Goal: Contribute content: Add original content to the website for others to see

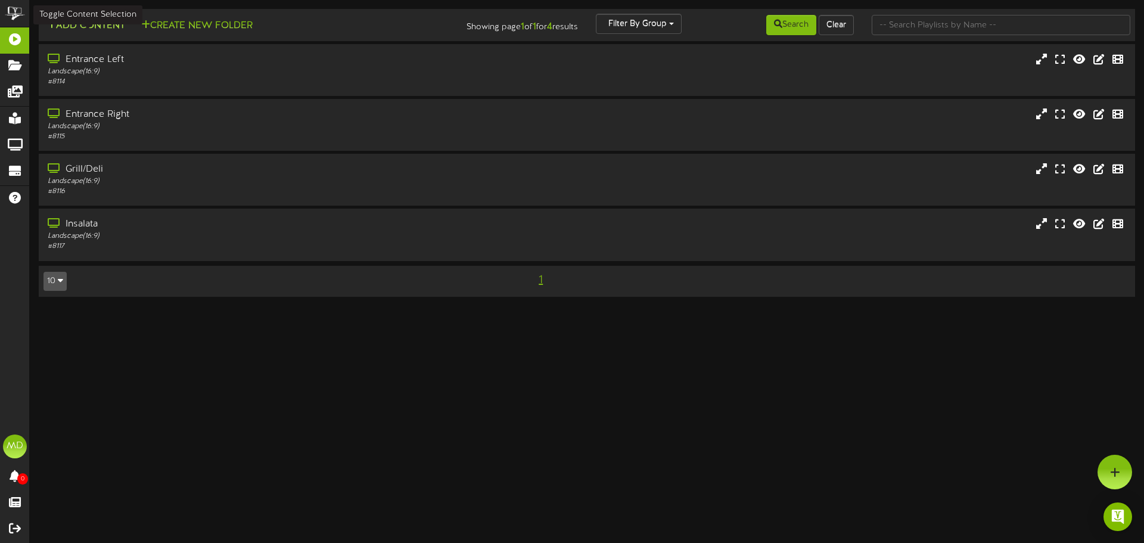
click at [117, 26] on button "Add Content" at bounding box center [85, 25] width 85 height 15
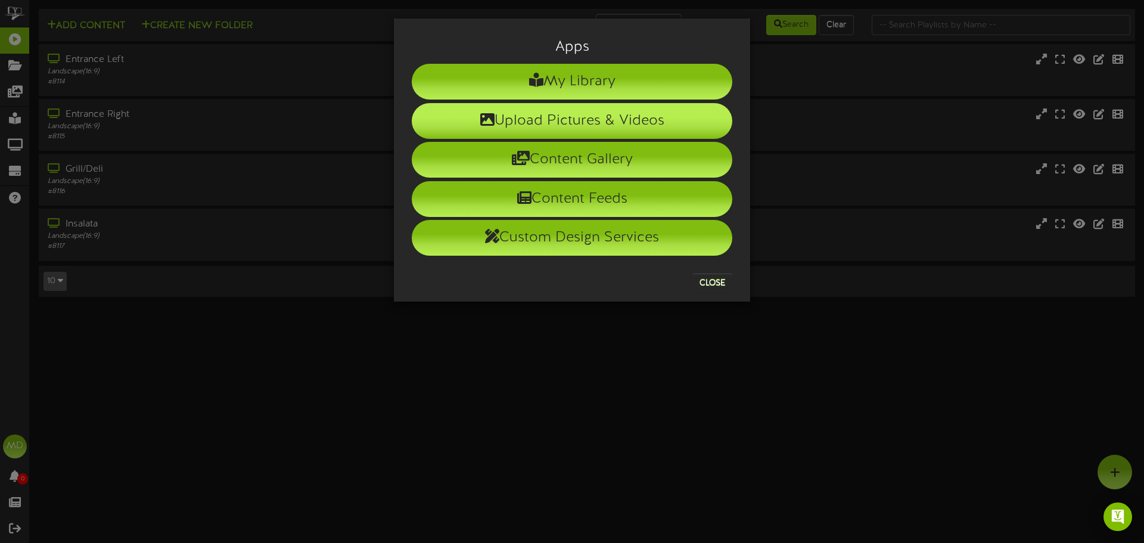
click at [608, 124] on li "Upload Pictures & Videos" at bounding box center [572, 121] width 321 height 36
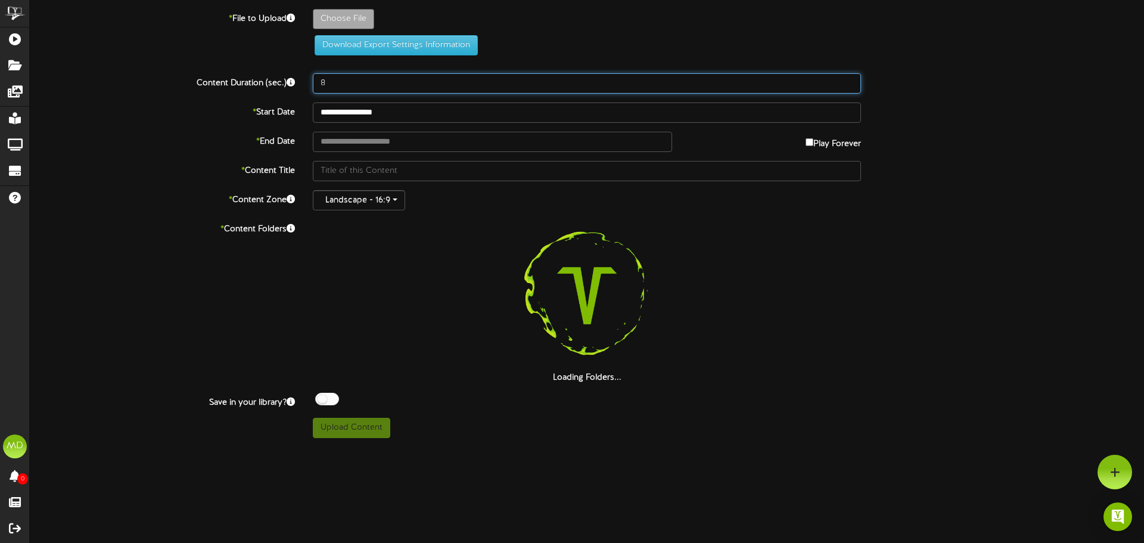
click at [343, 84] on input "8" at bounding box center [587, 83] width 548 height 20
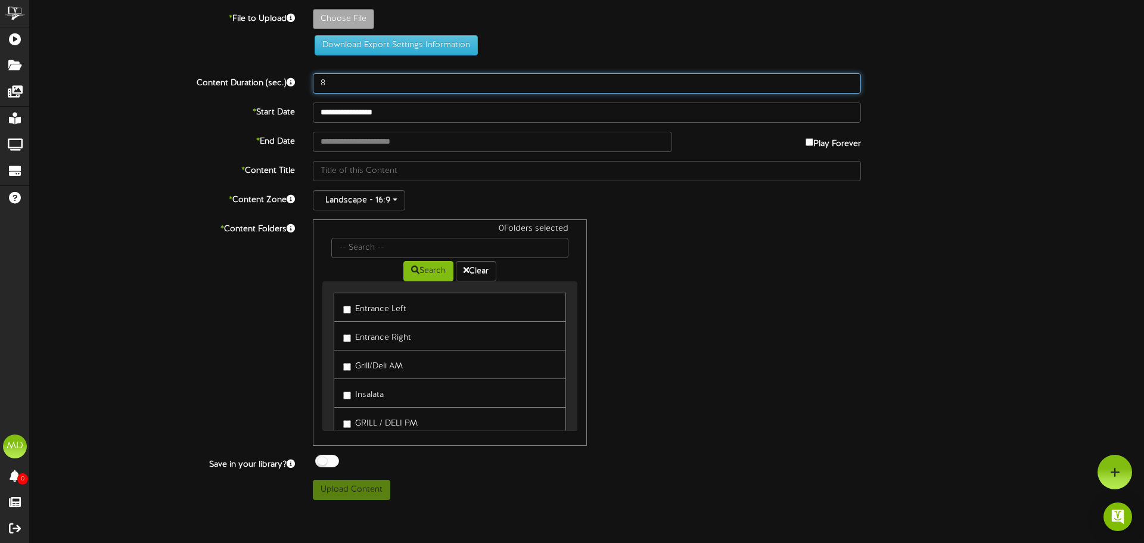
drag, startPoint x: 343, startPoint y: 84, endPoint x: 311, endPoint y: 91, distance: 33.0
click at [311, 91] on div "8" at bounding box center [587, 83] width 566 height 20
type input "12"
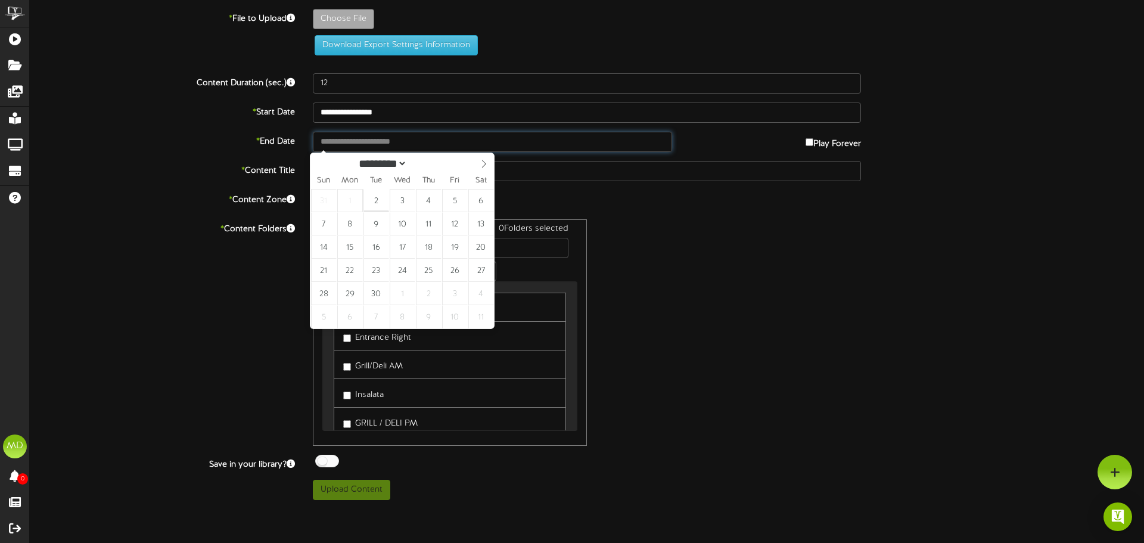
click at [398, 145] on input "text" at bounding box center [492, 142] width 359 height 20
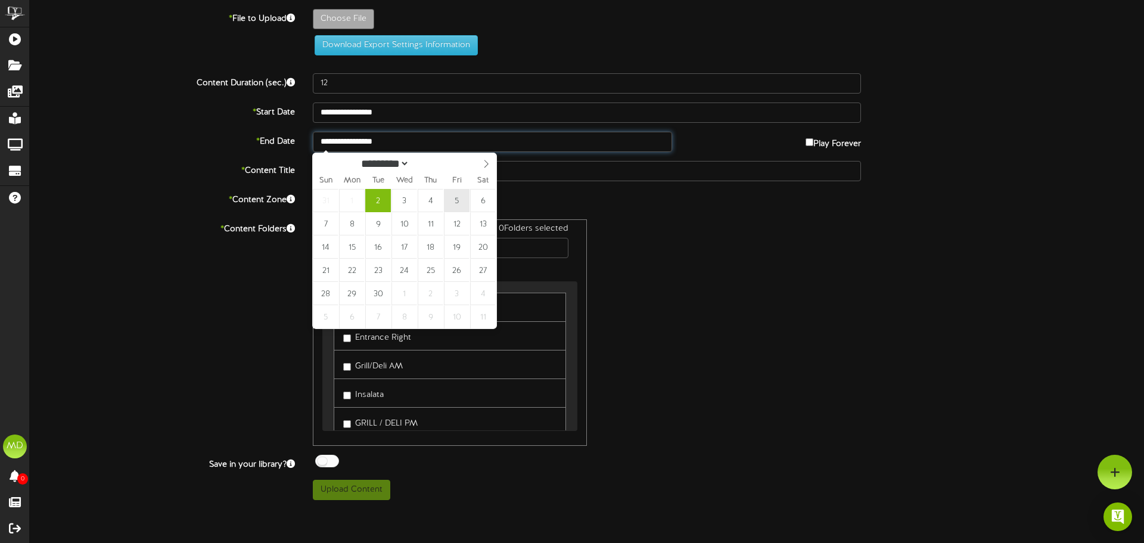
type input "**********"
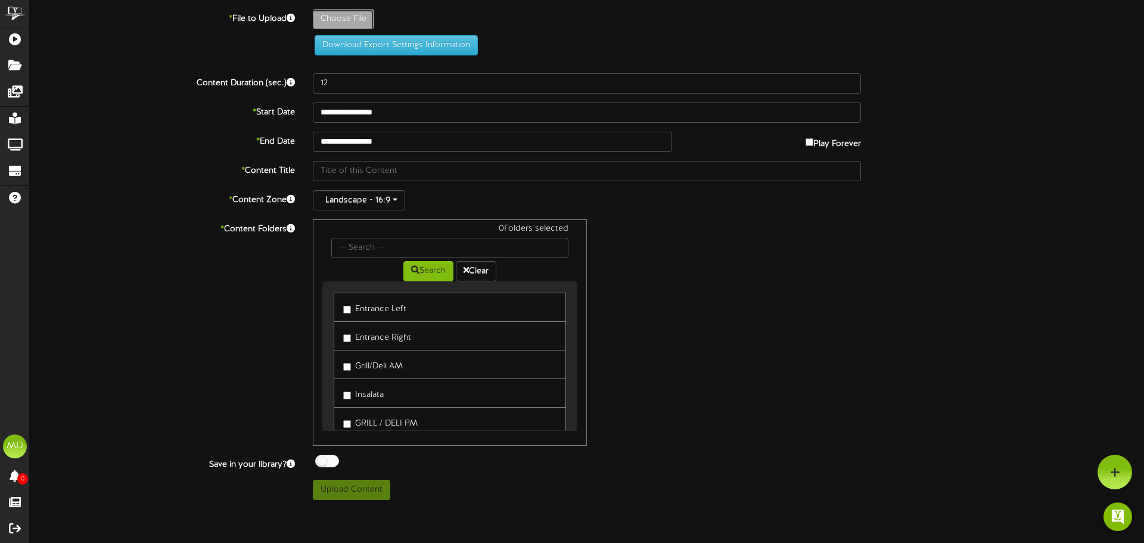
type input "**********"
type input "WeeklyMenu"
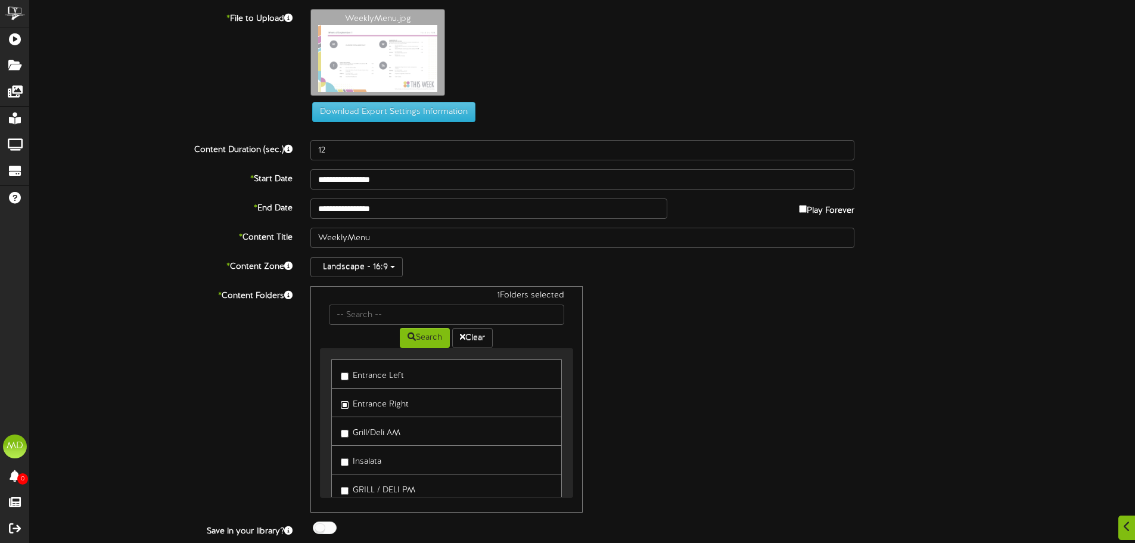
scroll to position [33, 0]
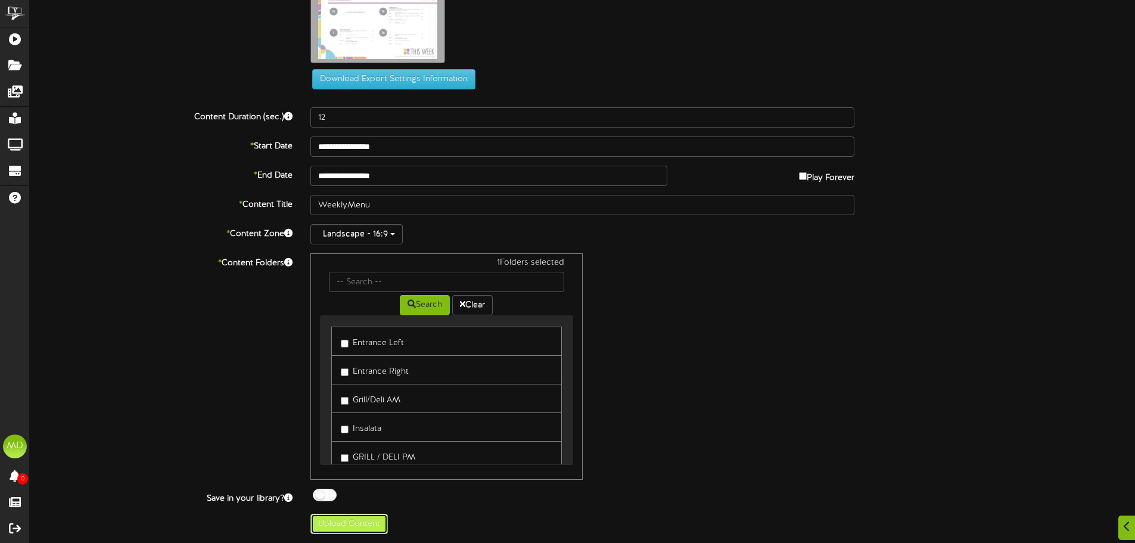
click at [359, 522] on button "Upload Content" at bounding box center [348, 524] width 77 height 20
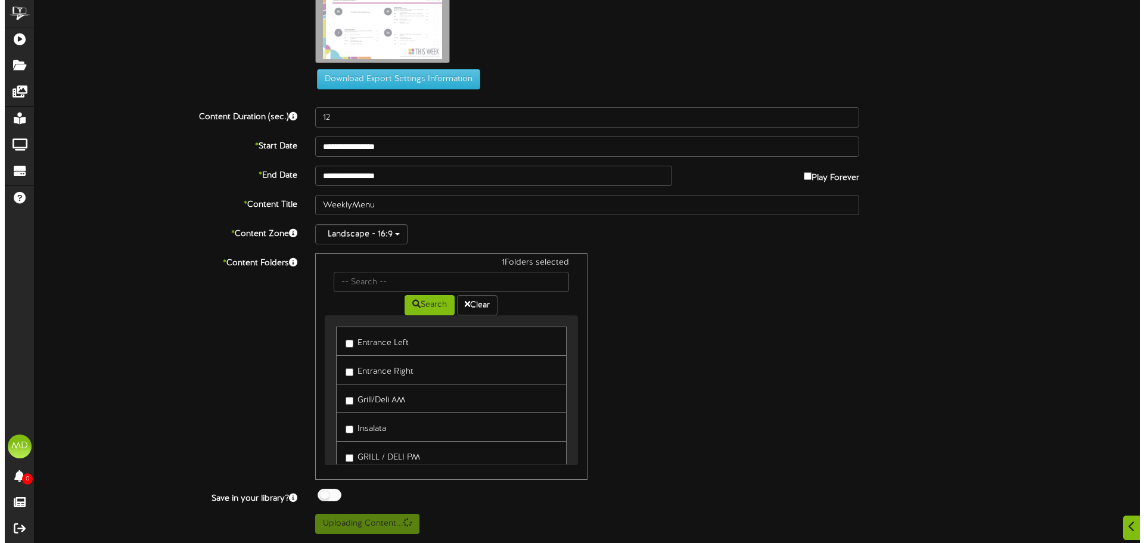
scroll to position [0, 0]
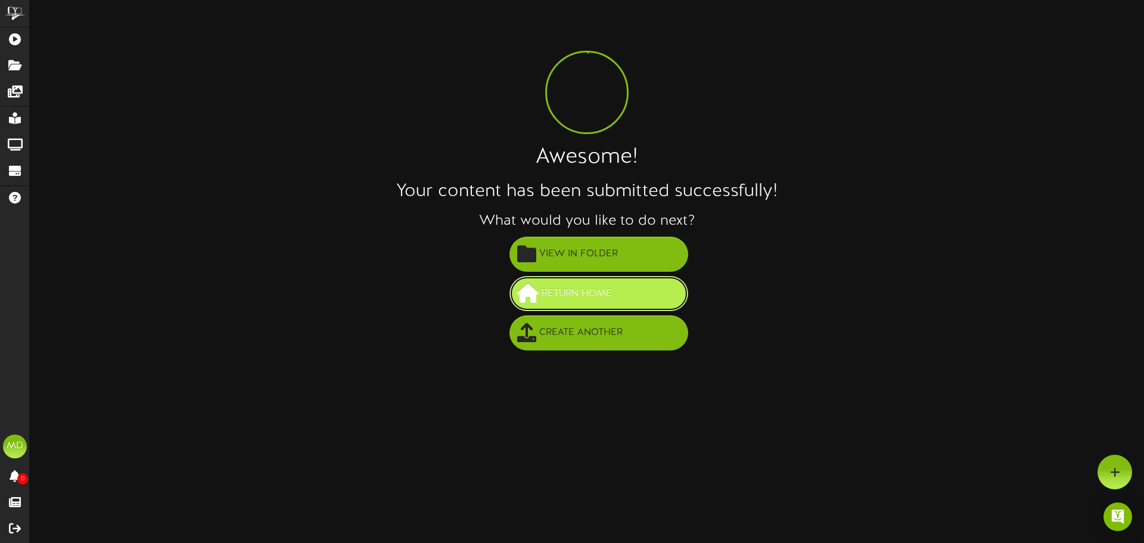
click at [605, 287] on span "Return Home" at bounding box center [577, 294] width 76 height 20
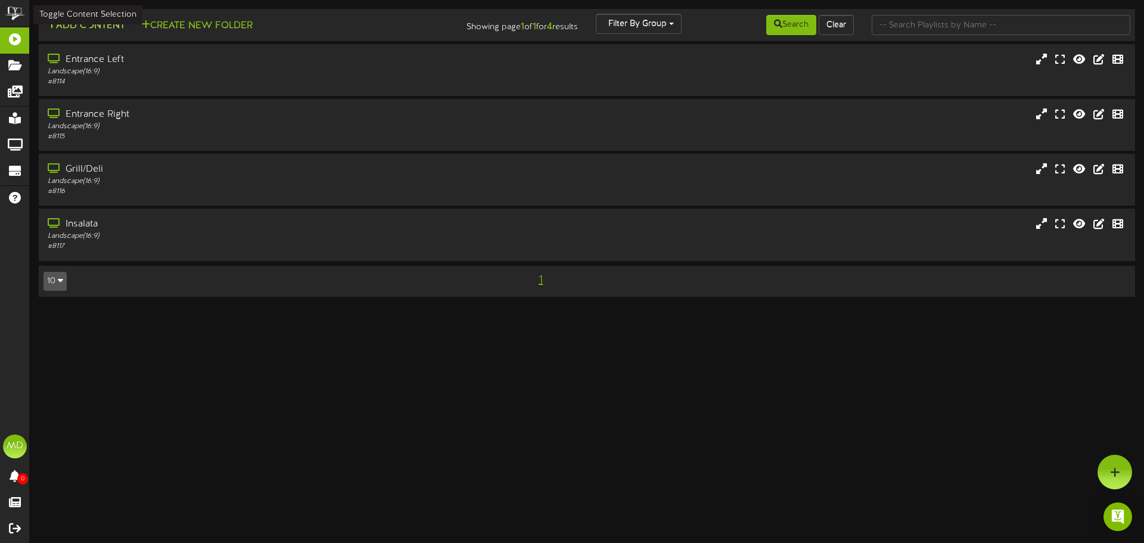
click at [102, 24] on button "Add Content" at bounding box center [85, 25] width 85 height 15
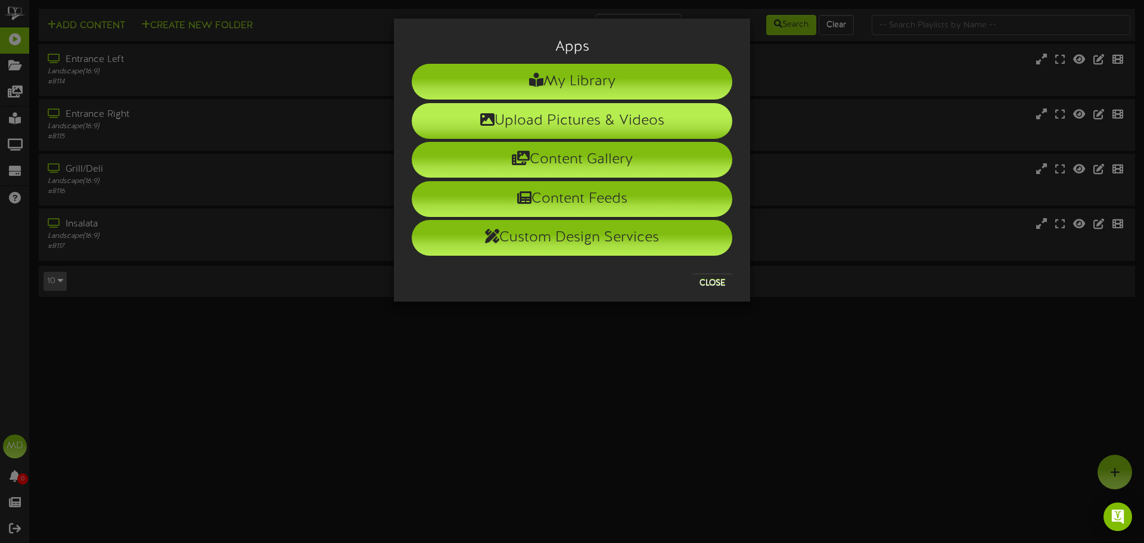
click at [564, 126] on li "Upload Pictures & Videos" at bounding box center [572, 121] width 321 height 36
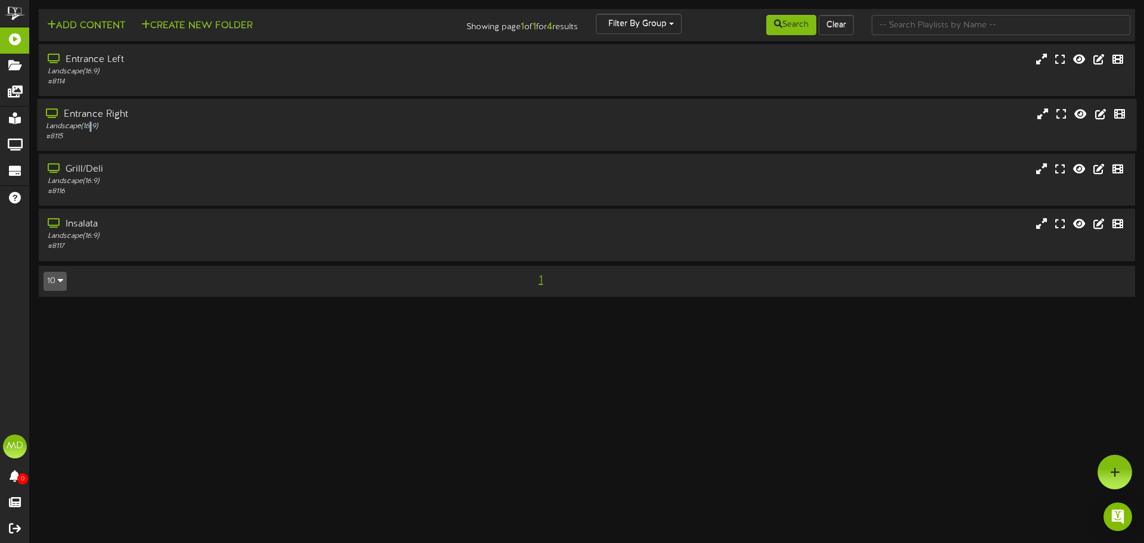
click at [93, 123] on div "Landscape ( 16:9 )" at bounding box center [266, 127] width 440 height 10
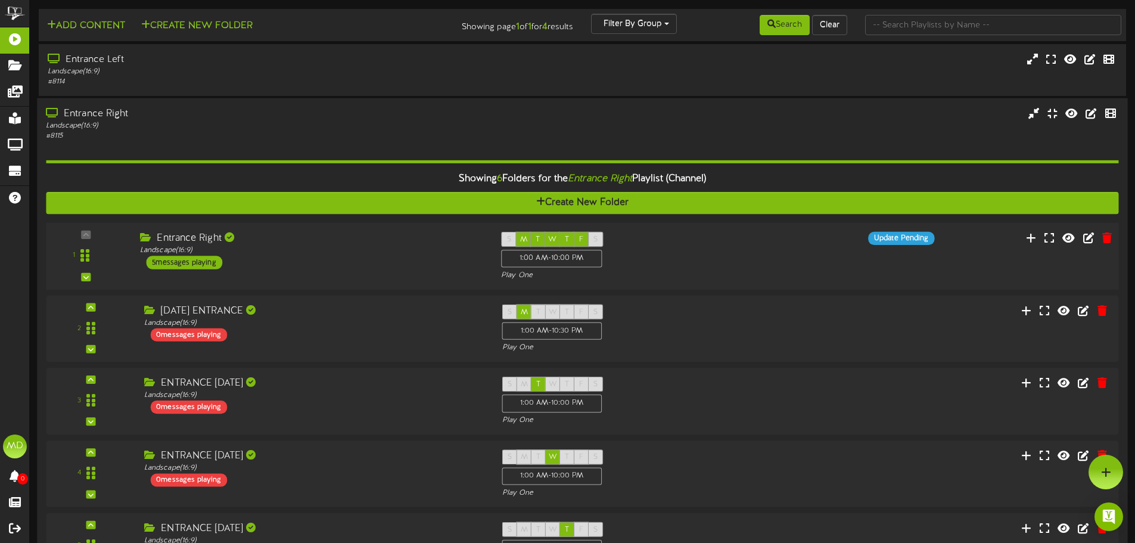
click at [266, 256] on div "Entrance Right Landscape ( 16:9 ) 5 messages playing" at bounding box center [311, 251] width 361 height 38
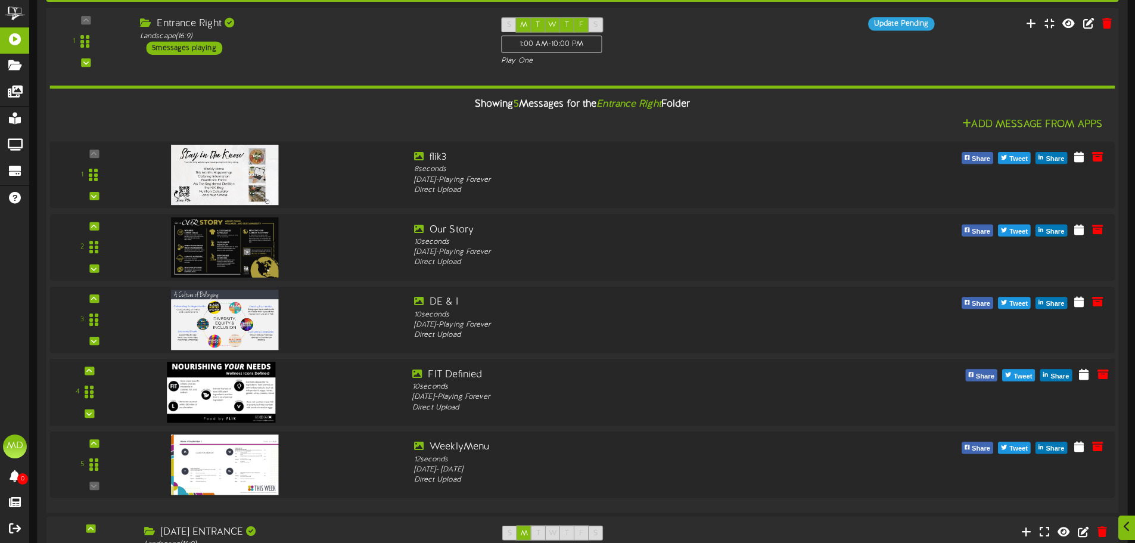
scroll to position [238, 0]
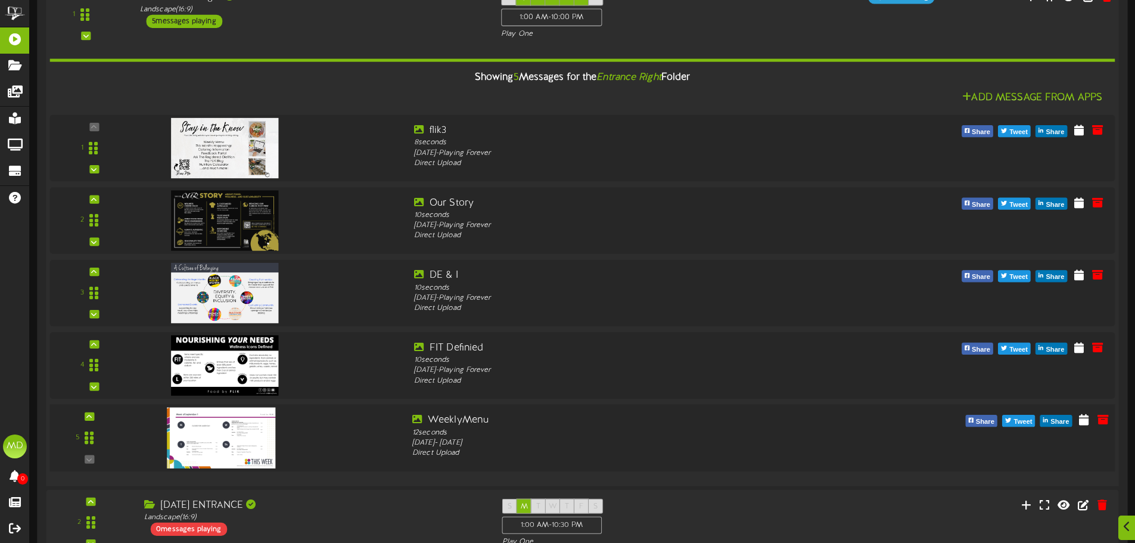
click at [204, 455] on img at bounding box center [221, 438] width 108 height 61
